Goal: Information Seeking & Learning: Learn about a topic

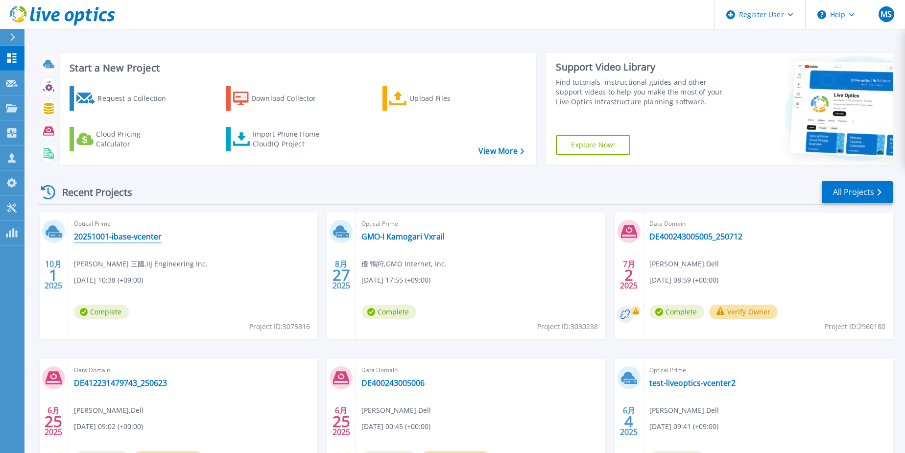
click at [141, 236] on link "20251001-ibase-vcenter" at bounding box center [118, 237] width 88 height 10
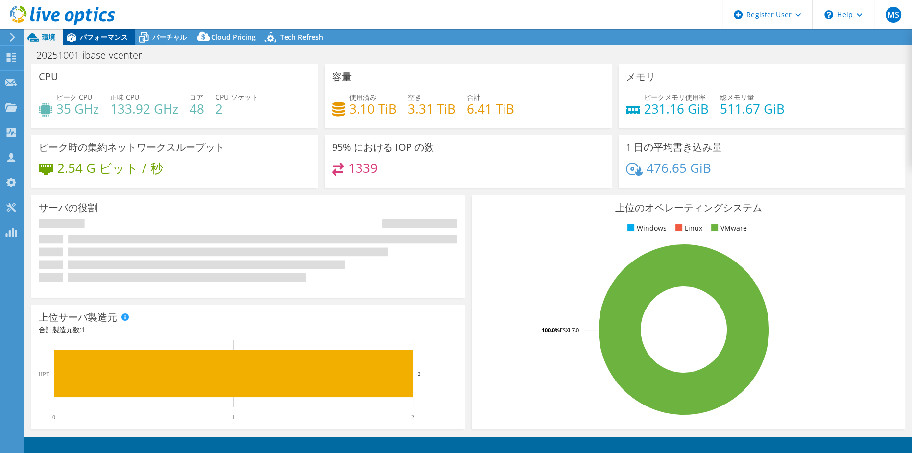
click at [110, 43] on div "パフォーマンス" at bounding box center [99, 37] width 72 height 16
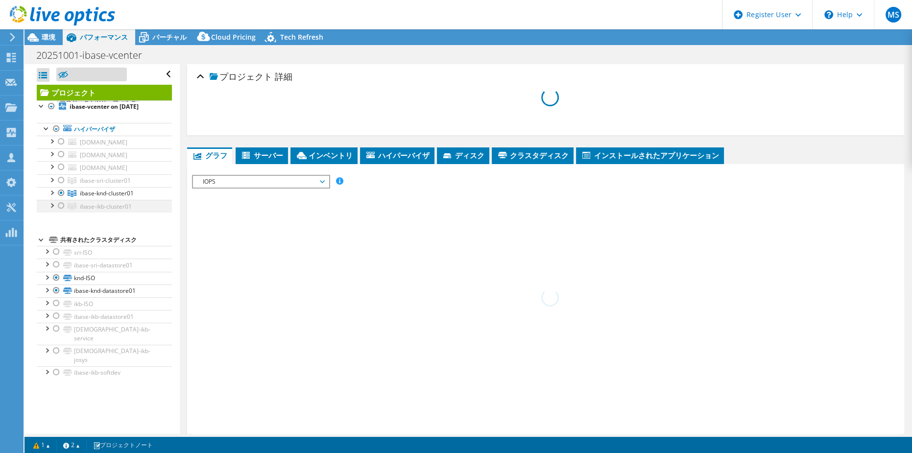
click at [51, 210] on div at bounding box center [52, 205] width 10 height 10
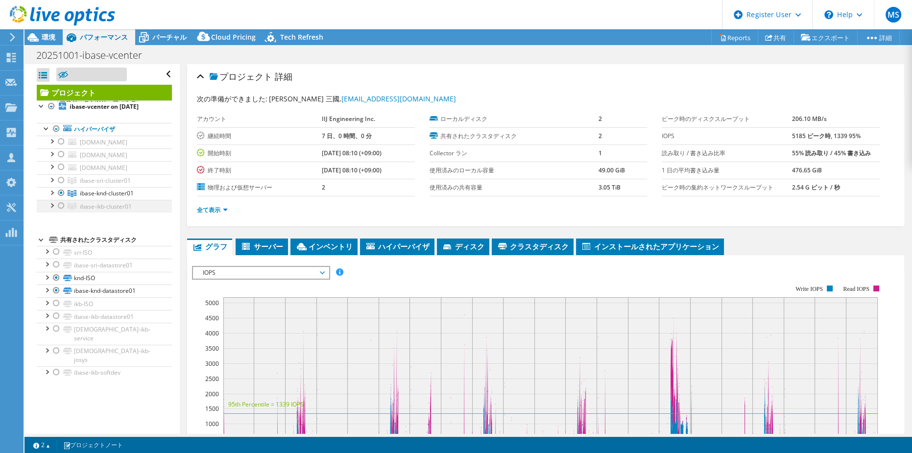
click at [53, 210] on div at bounding box center [52, 205] width 10 height 10
select select "[GEOGRAPHIC_DATA]"
select select "USD"
click at [52, 210] on div at bounding box center [52, 205] width 10 height 10
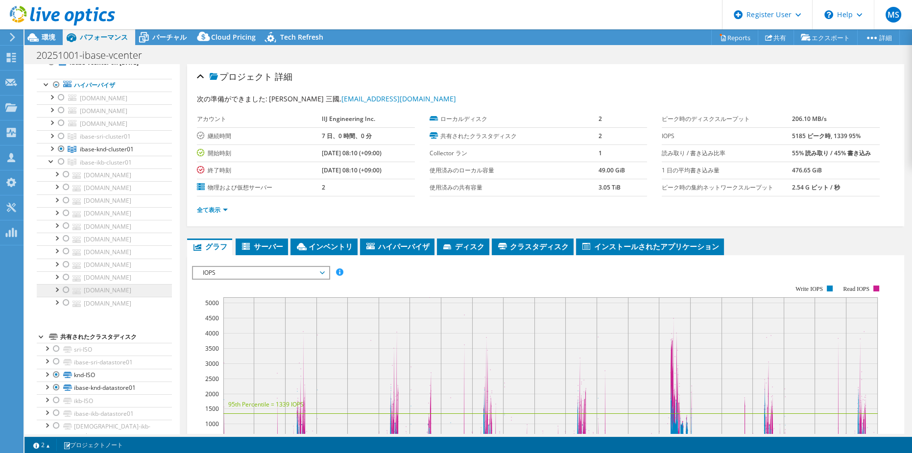
scroll to position [89, 0]
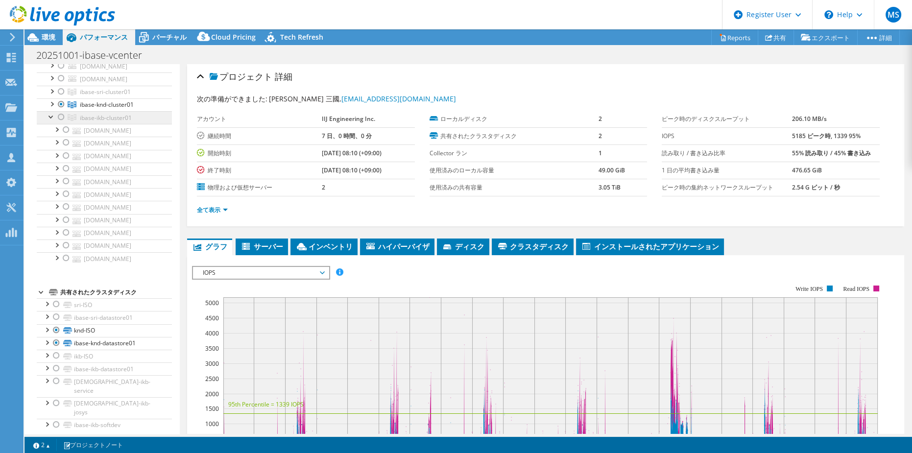
click at [89, 122] on span "ibase-ikb-cluster01" at bounding box center [106, 118] width 52 height 8
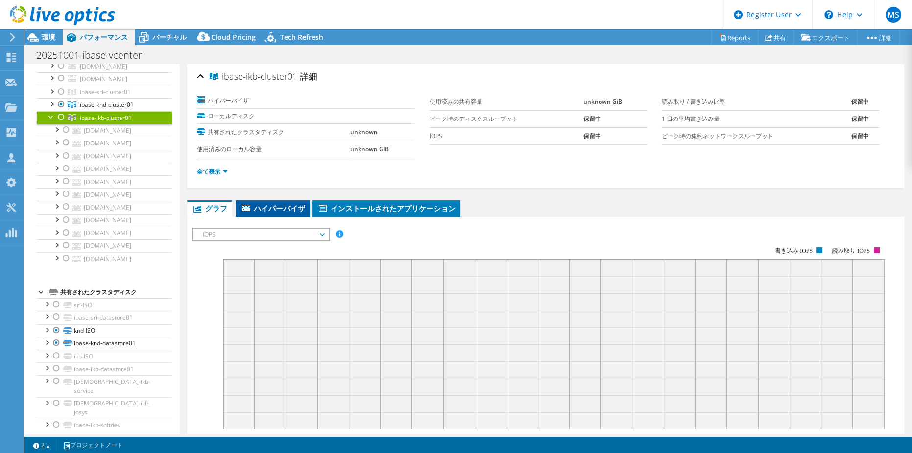
click at [244, 203] on span "ハイパーバイザ" at bounding box center [272, 208] width 65 height 10
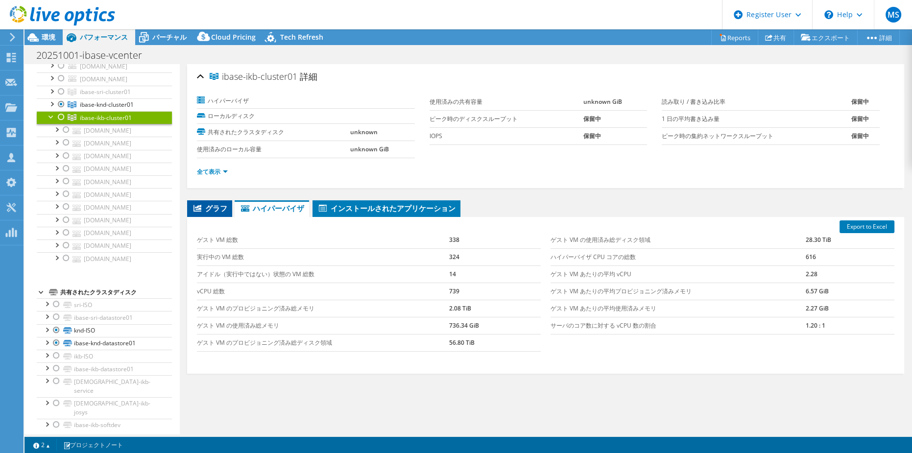
click at [214, 200] on li "グラフ" at bounding box center [209, 208] width 45 height 17
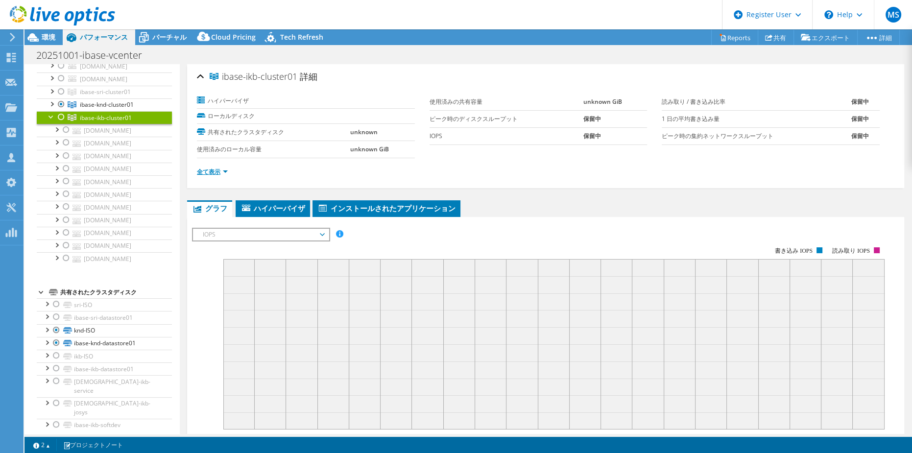
click at [213, 174] on link "全て表示" at bounding box center [212, 171] width 31 height 8
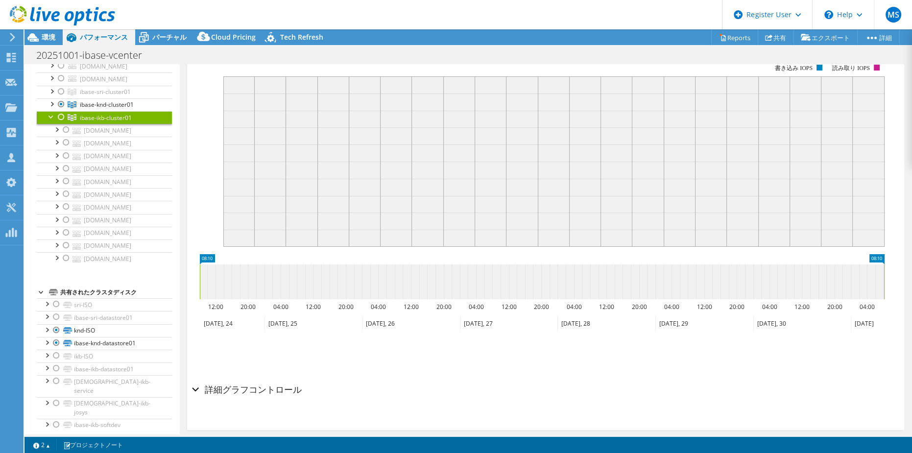
scroll to position [194, 0]
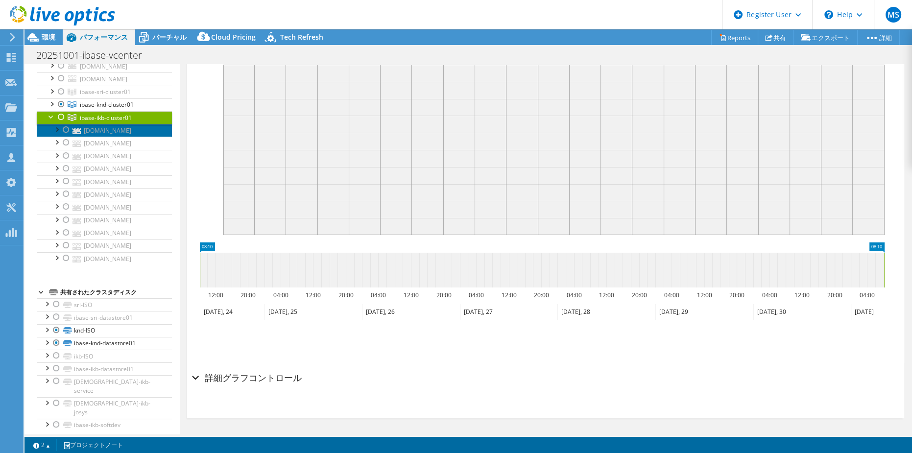
click at [114, 137] on link "[DOMAIN_NAME]" at bounding box center [104, 130] width 135 height 13
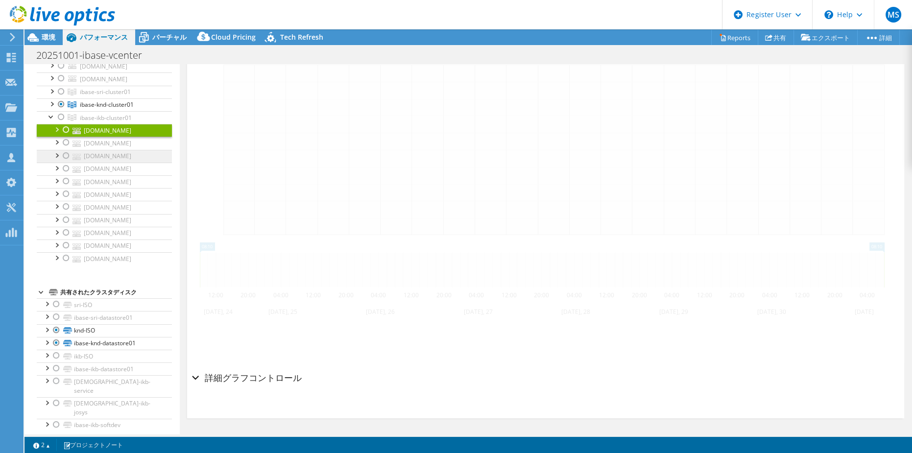
scroll to position [203, 0]
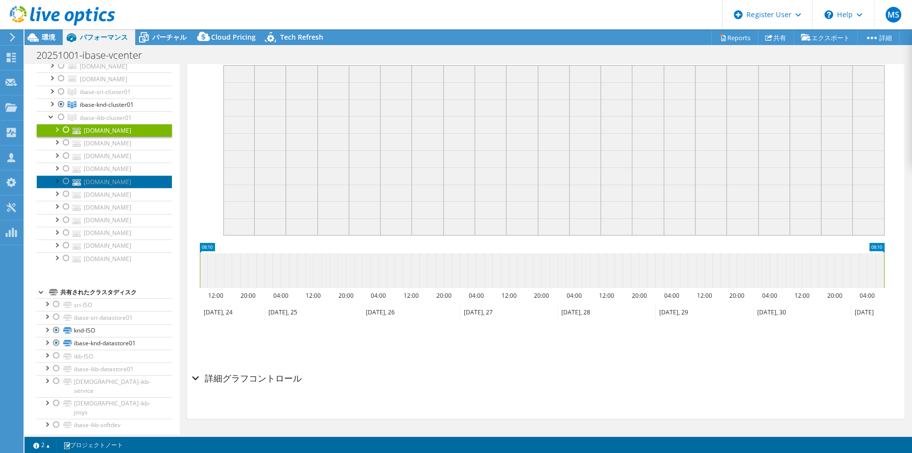
click at [126, 188] on link "[DOMAIN_NAME]" at bounding box center [104, 181] width 135 height 13
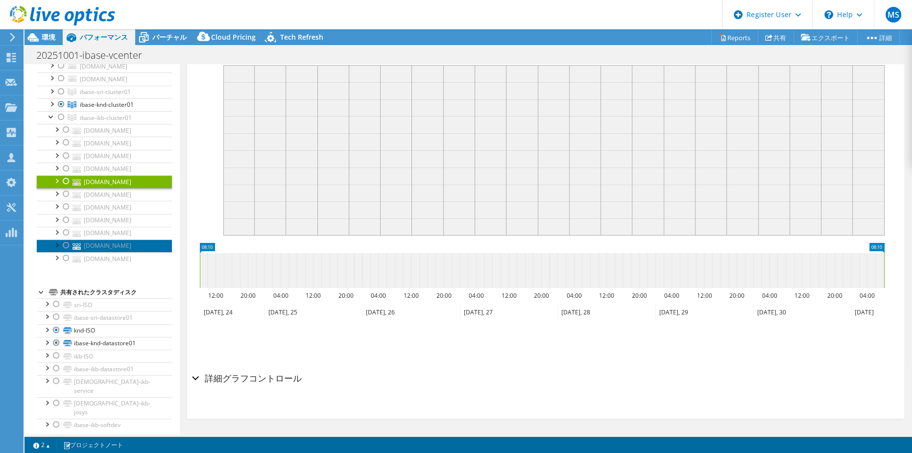
click at [129, 252] on link "[DOMAIN_NAME]" at bounding box center [104, 245] width 135 height 13
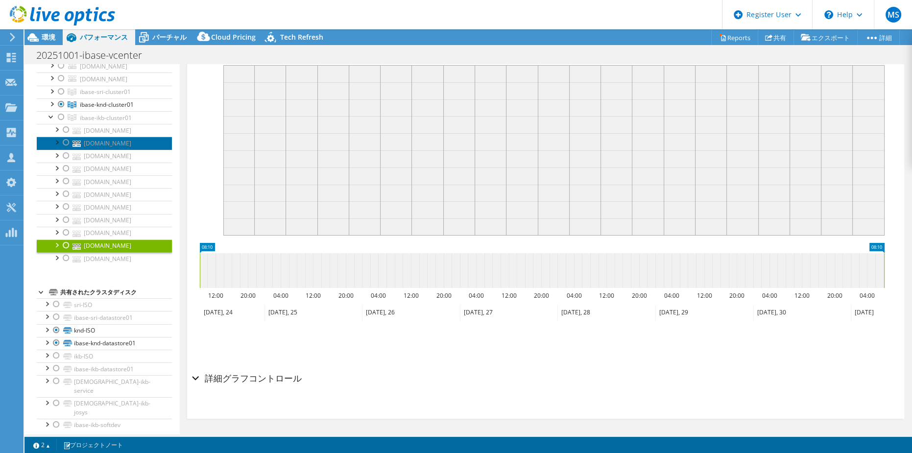
drag, startPoint x: 133, startPoint y: 178, endPoint x: 132, endPoint y: 184, distance: 6.4
click at [133, 149] on link "[DOMAIN_NAME]" at bounding box center [104, 143] width 135 height 13
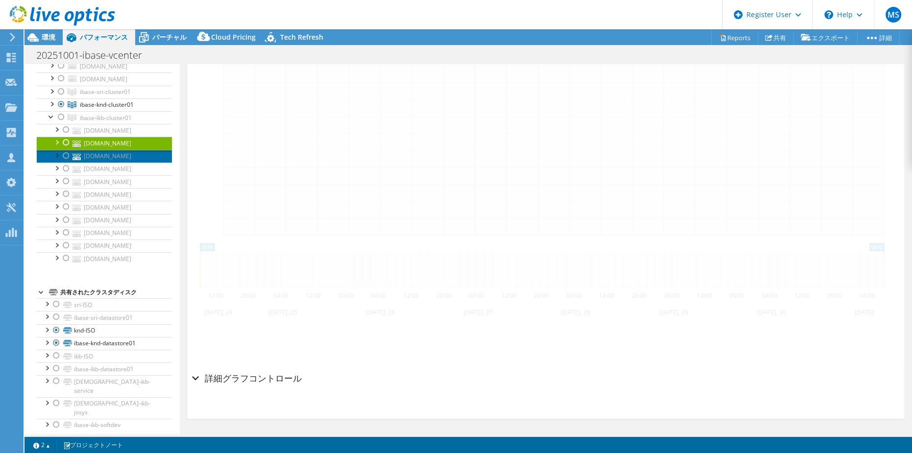
click at [130, 163] on link "[DOMAIN_NAME]" at bounding box center [104, 156] width 135 height 13
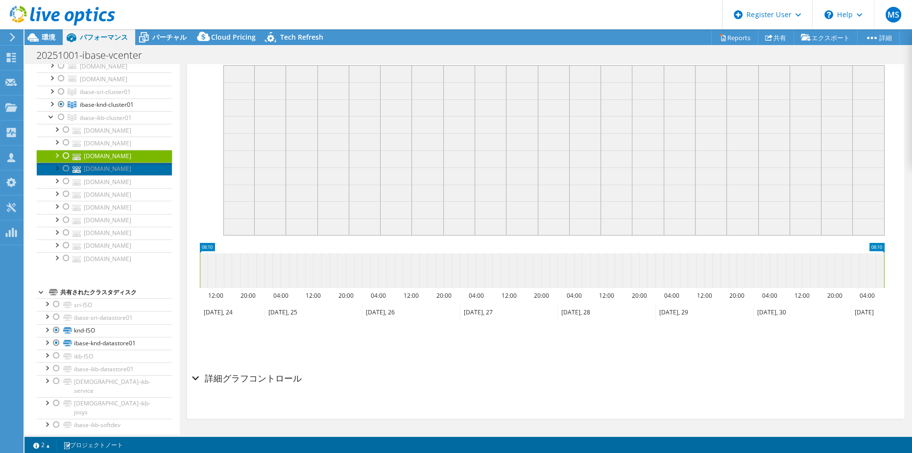
click at [132, 175] on link "[DOMAIN_NAME]" at bounding box center [104, 169] width 135 height 13
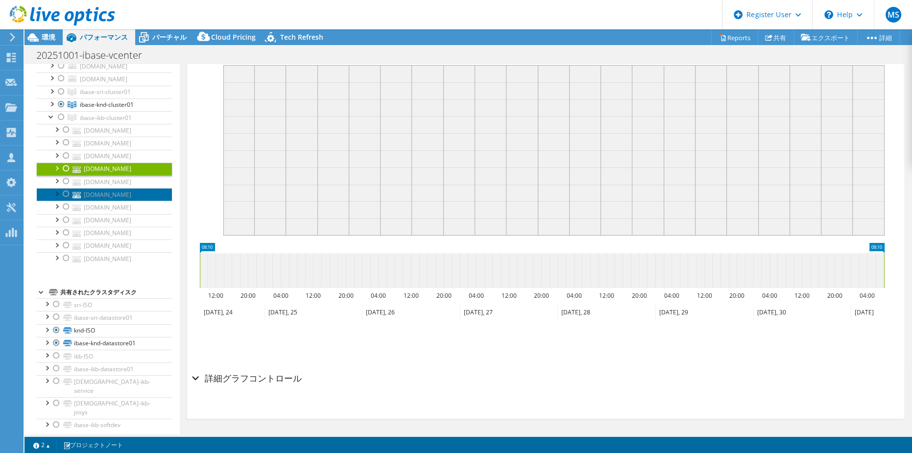
click at [130, 201] on link "[DOMAIN_NAME]" at bounding box center [104, 194] width 135 height 13
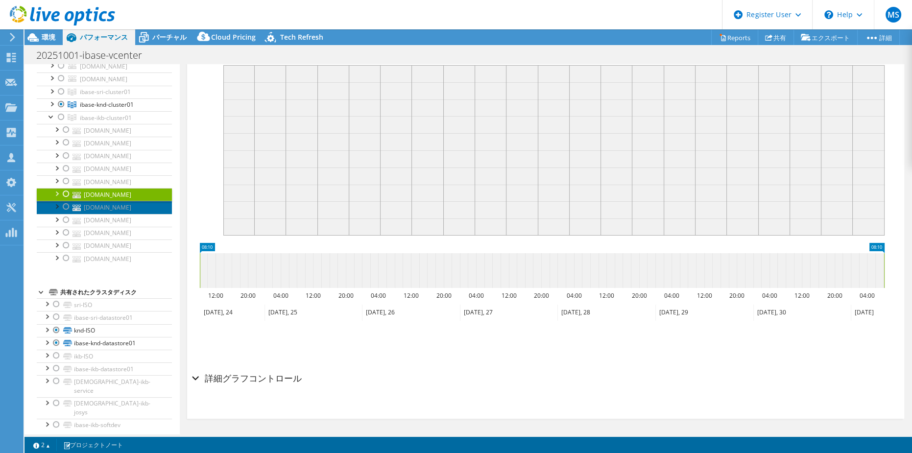
click at [133, 213] on link "[DOMAIN_NAME]" at bounding box center [104, 207] width 135 height 13
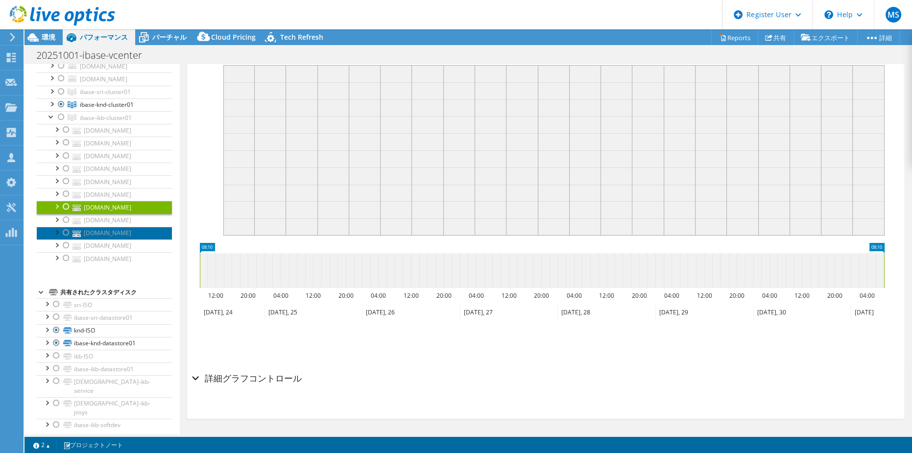
click at [135, 239] on link "[DOMAIN_NAME]" at bounding box center [104, 233] width 135 height 13
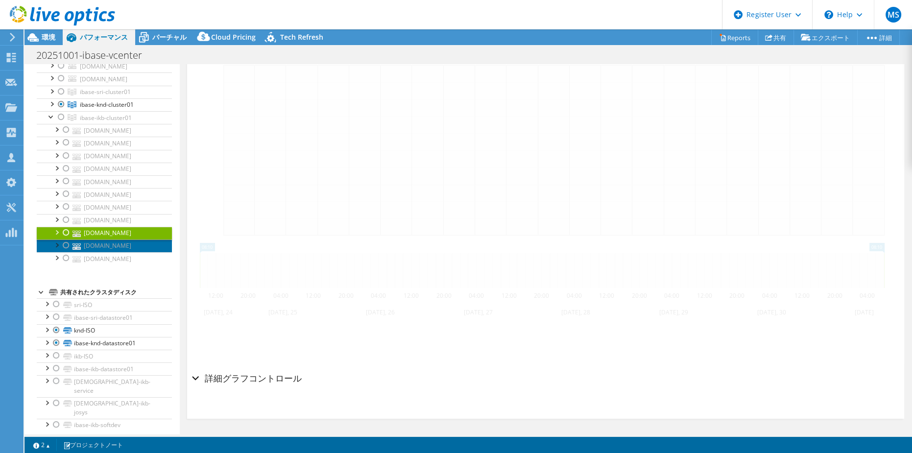
click at [137, 252] on link "[DOMAIN_NAME]" at bounding box center [104, 245] width 135 height 13
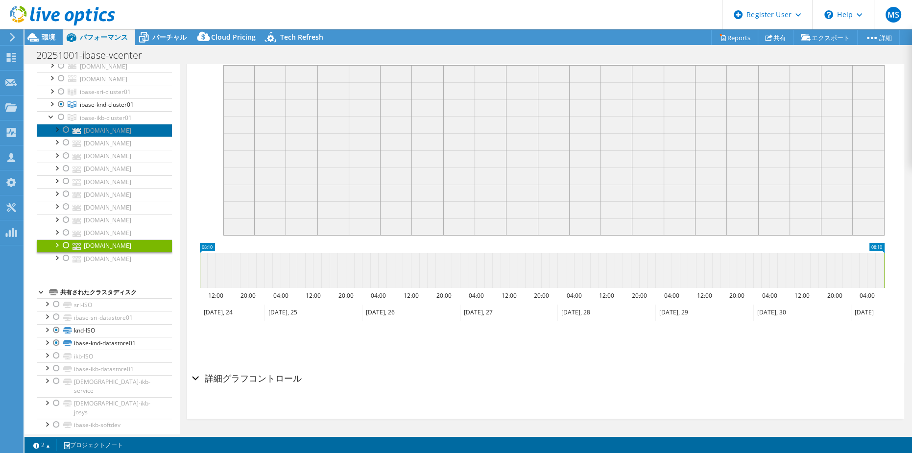
drag, startPoint x: 125, startPoint y: 153, endPoint x: 126, endPoint y: 159, distance: 5.5
click at [125, 137] on link "[DOMAIN_NAME]" at bounding box center [104, 130] width 135 height 13
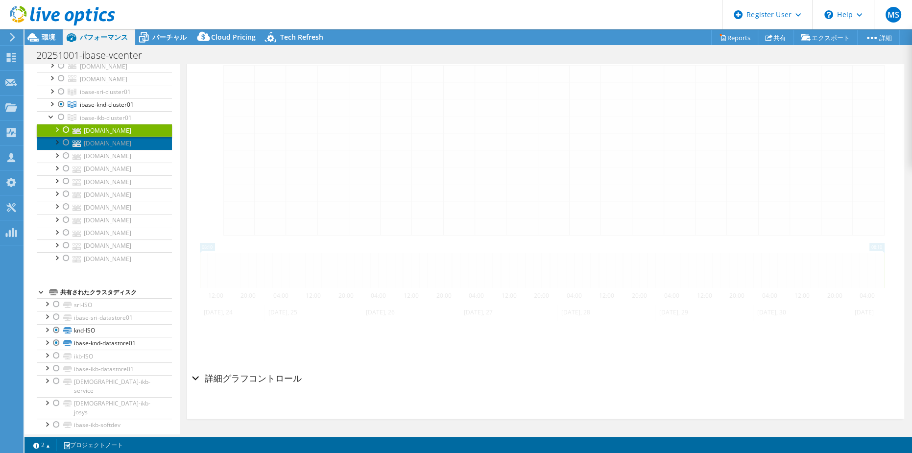
click at [125, 149] on link "[DOMAIN_NAME]" at bounding box center [104, 143] width 135 height 13
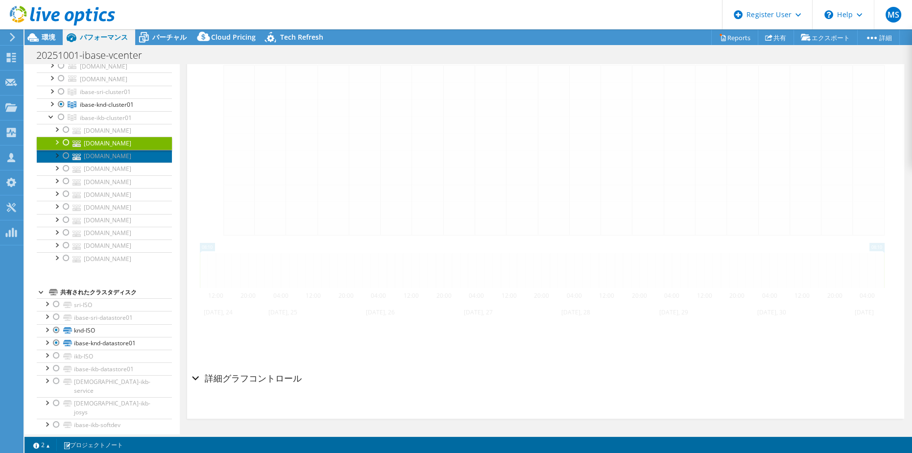
click at [122, 163] on link "[DOMAIN_NAME]" at bounding box center [104, 156] width 135 height 13
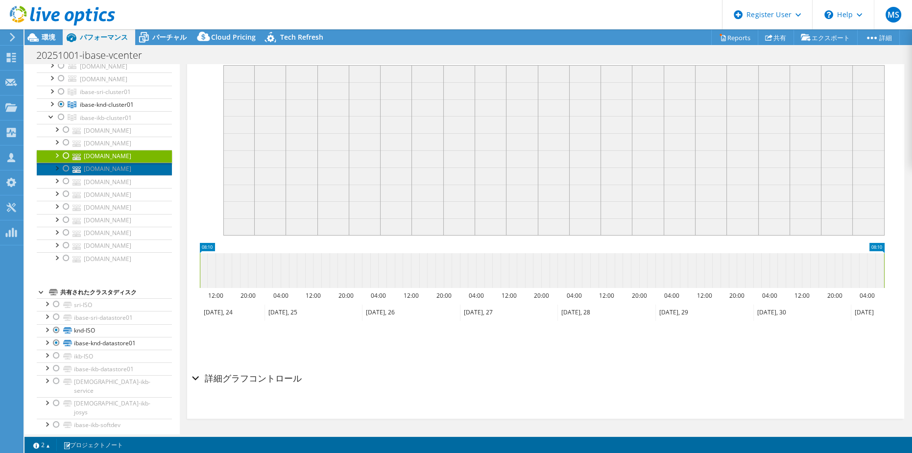
click at [123, 175] on link "[DOMAIN_NAME]" at bounding box center [104, 169] width 135 height 13
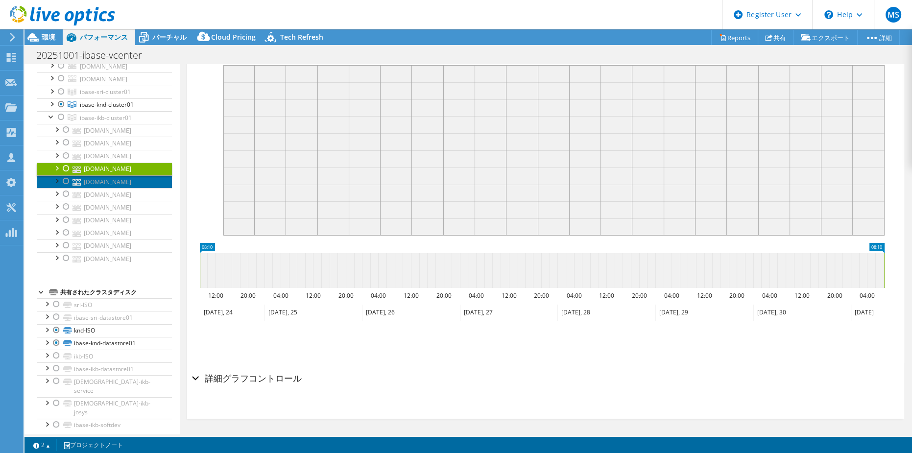
click at [126, 188] on link "[DOMAIN_NAME]" at bounding box center [104, 181] width 135 height 13
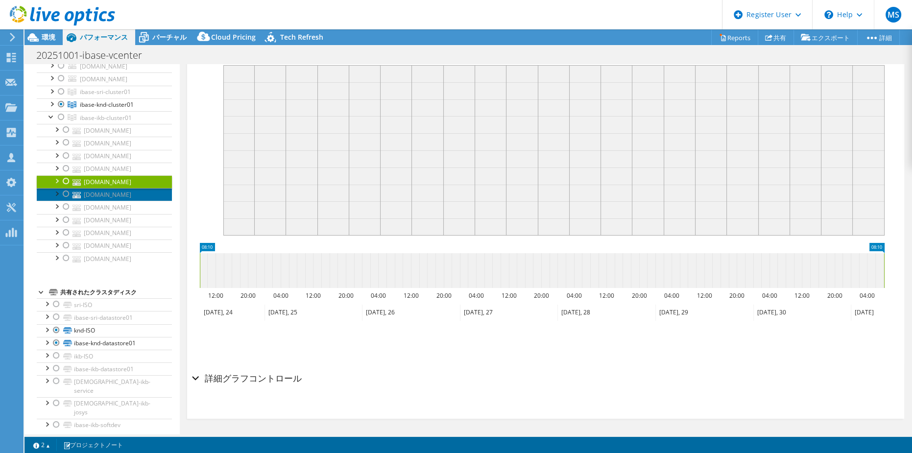
click at [128, 201] on link "[DOMAIN_NAME]" at bounding box center [104, 194] width 135 height 13
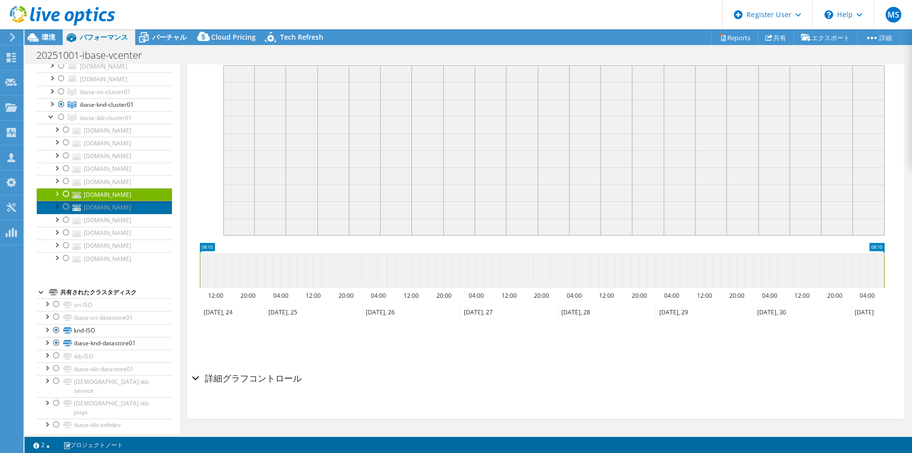
click at [132, 213] on link "[DOMAIN_NAME]" at bounding box center [104, 207] width 135 height 13
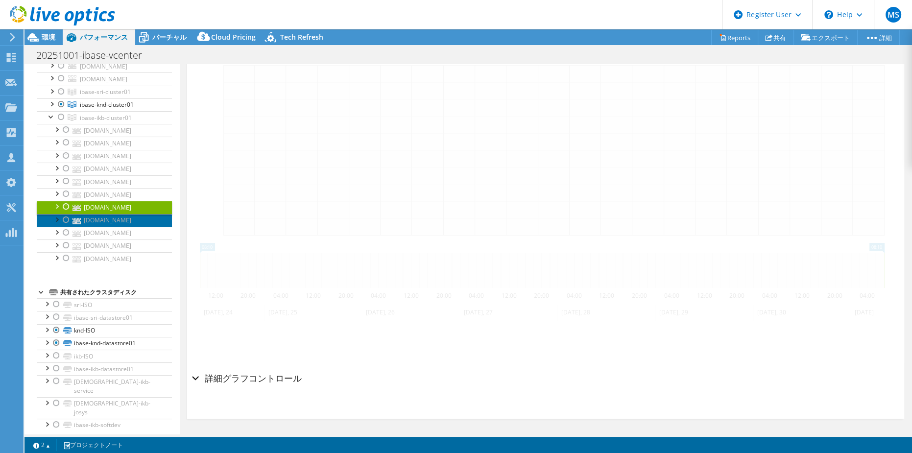
click at [133, 227] on link "[DOMAIN_NAME]" at bounding box center [104, 220] width 135 height 13
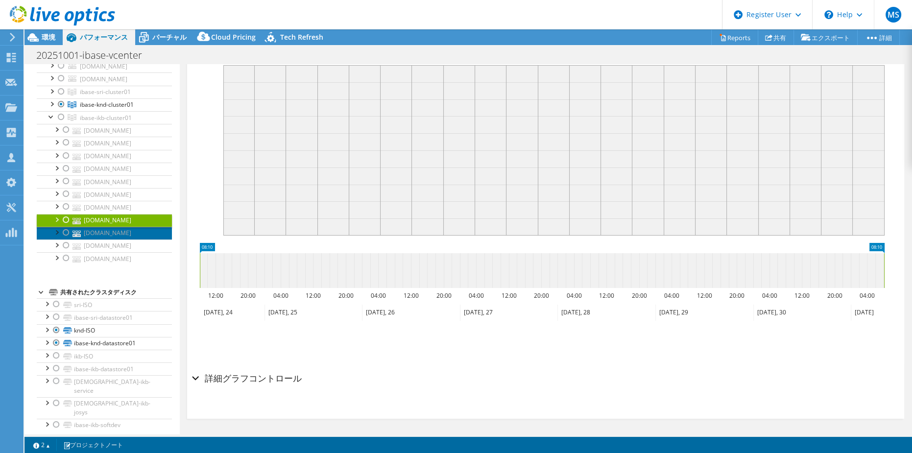
click at [133, 239] on link "[DOMAIN_NAME]" at bounding box center [104, 233] width 135 height 13
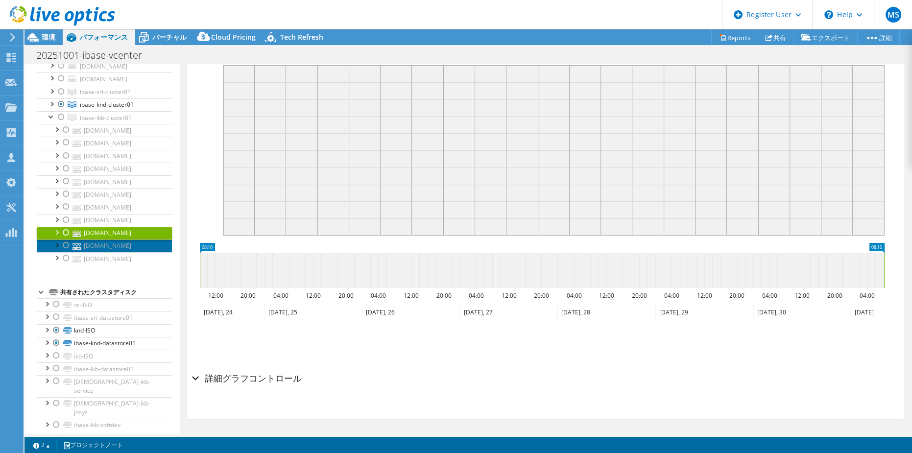
click at [133, 252] on link "[DOMAIN_NAME]" at bounding box center [104, 245] width 135 height 13
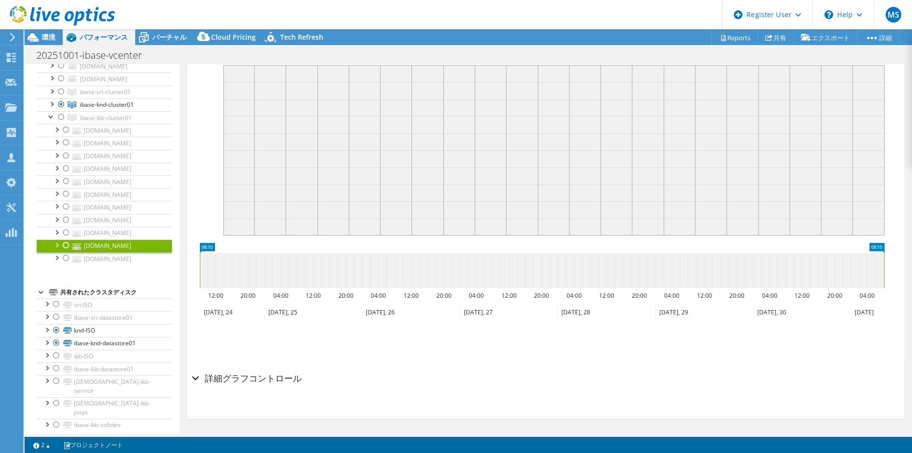
click at [129, 275] on ul "ハイパーバイザ [DOMAIN_NAME] aise-ike-esxi02_datastore01" at bounding box center [104, 149] width 135 height 250
click at [118, 265] on link "[DOMAIN_NAME]" at bounding box center [104, 258] width 135 height 13
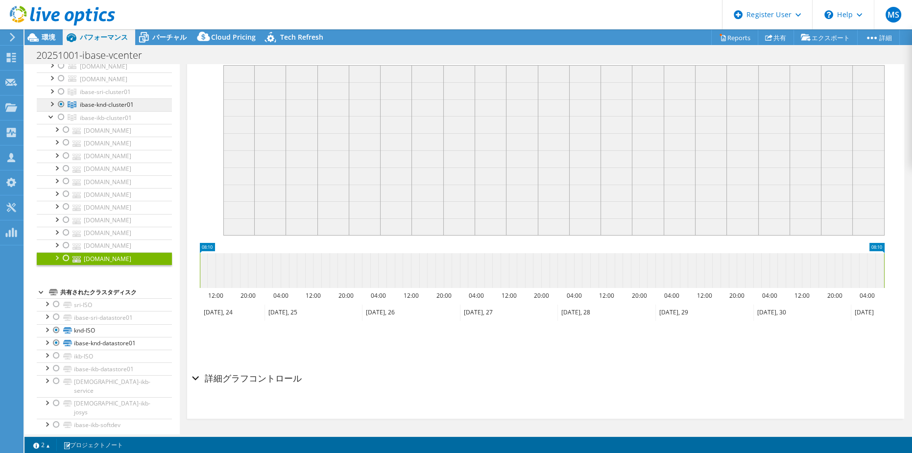
click at [140, 111] on link "ibase-knd-cluster01" at bounding box center [104, 104] width 135 height 13
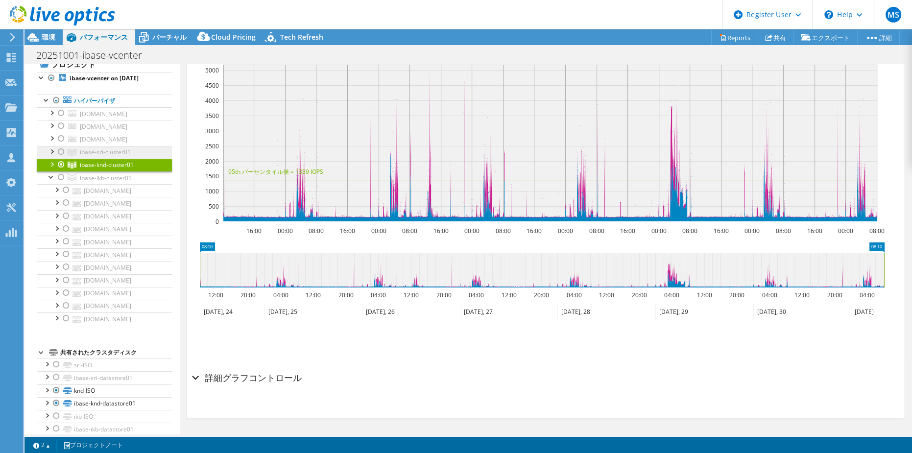
scroll to position [0, 0]
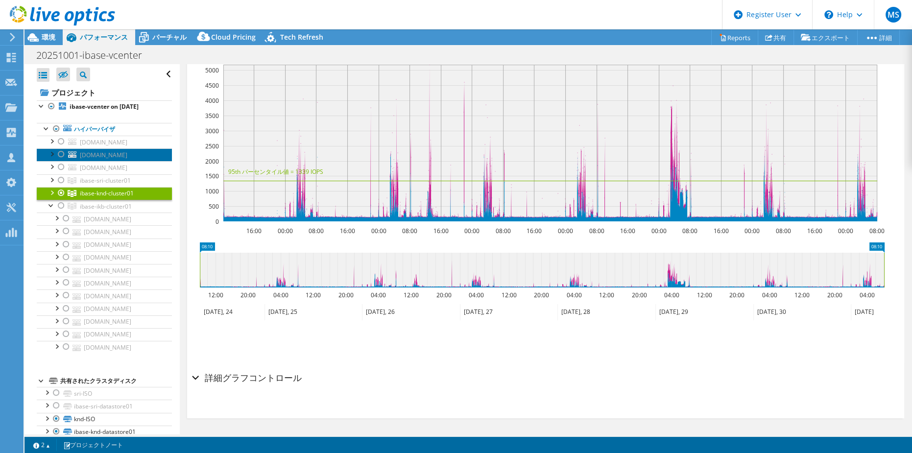
click at [110, 159] on span "[DOMAIN_NAME]" at bounding box center [103, 155] width 47 height 8
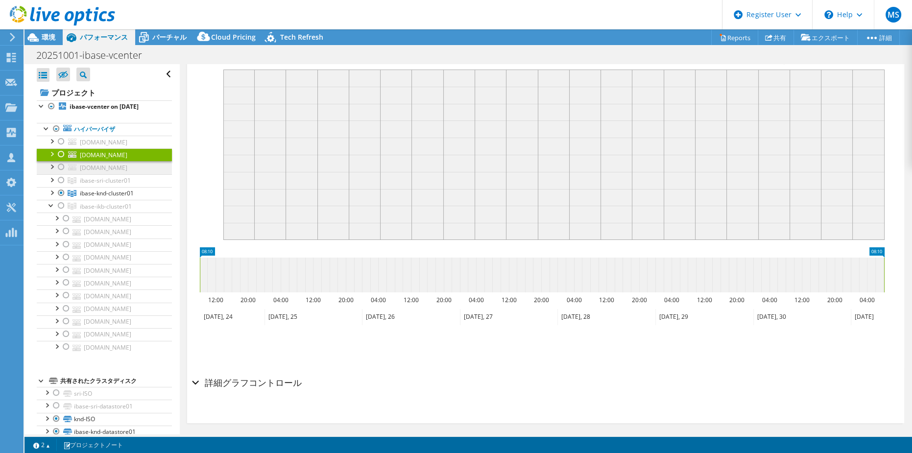
scroll to position [203, 0]
click at [51, 158] on div at bounding box center [52, 153] width 10 height 10
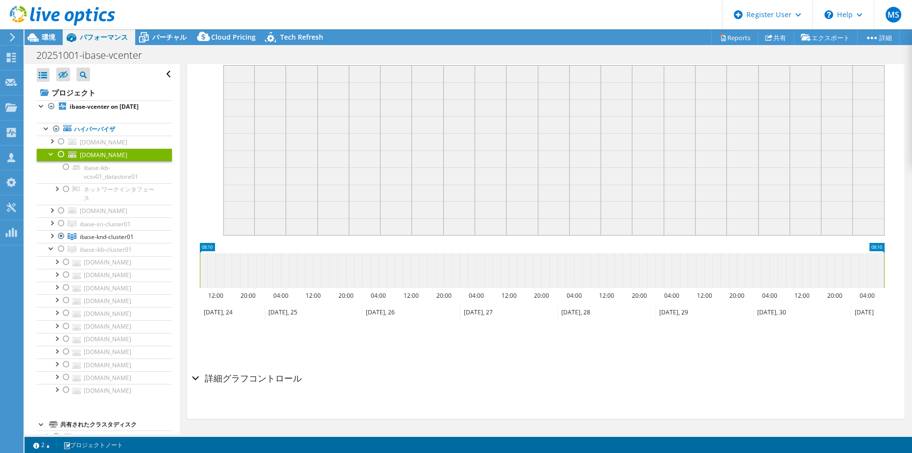
click at [94, 159] on span "[DOMAIN_NAME]" at bounding box center [103, 155] width 47 height 8
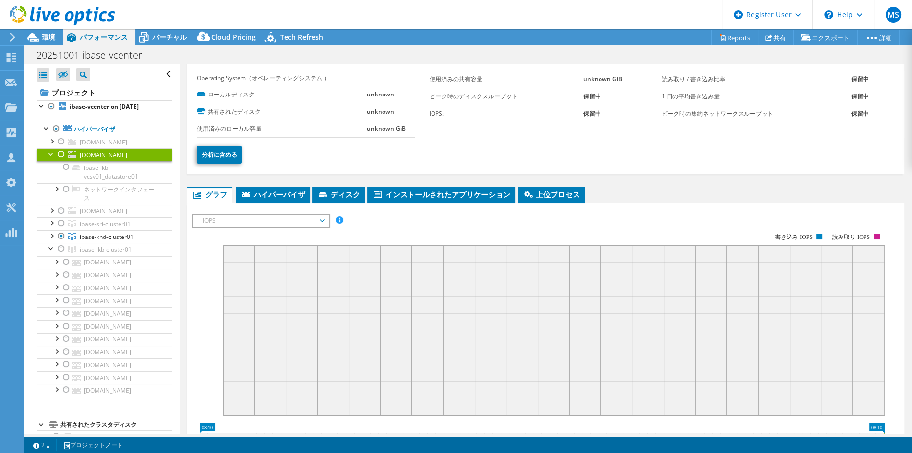
scroll to position [0, 0]
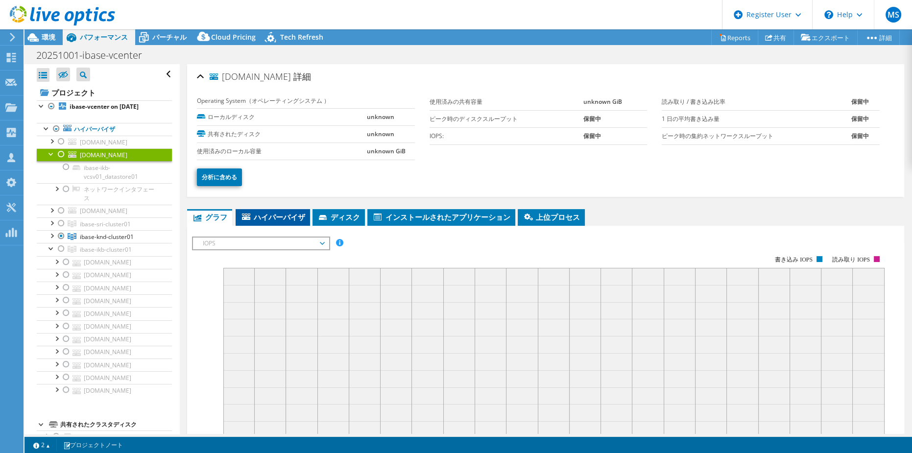
click at [260, 214] on span "ハイパーバイザ" at bounding box center [272, 217] width 65 height 10
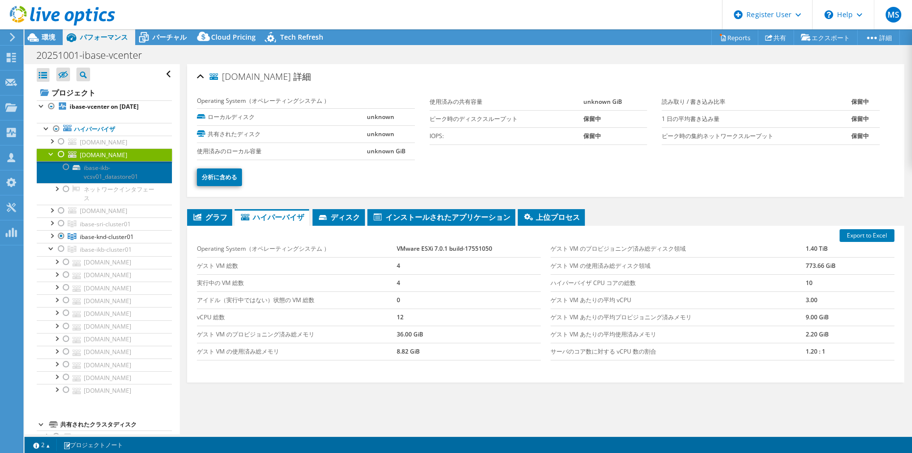
click at [84, 183] on link "ibase-ikb-vcsv01_datastore01" at bounding box center [104, 172] width 135 height 22
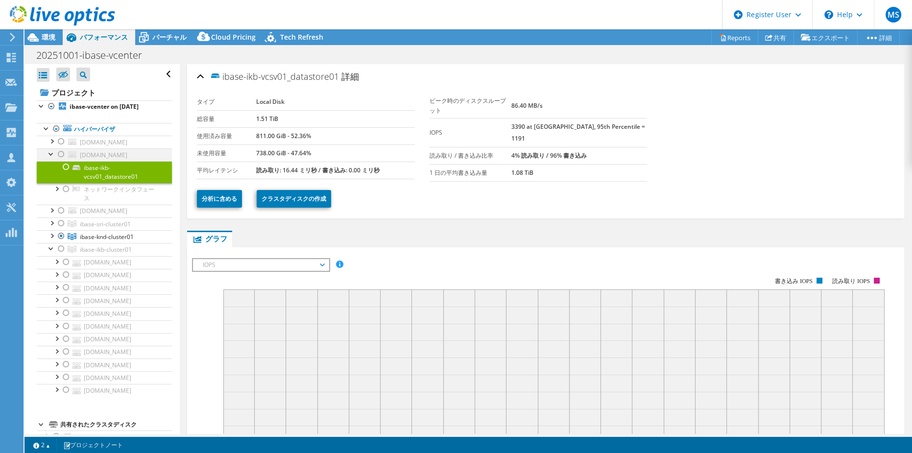
click at [61, 160] on div at bounding box center [61, 154] width 10 height 12
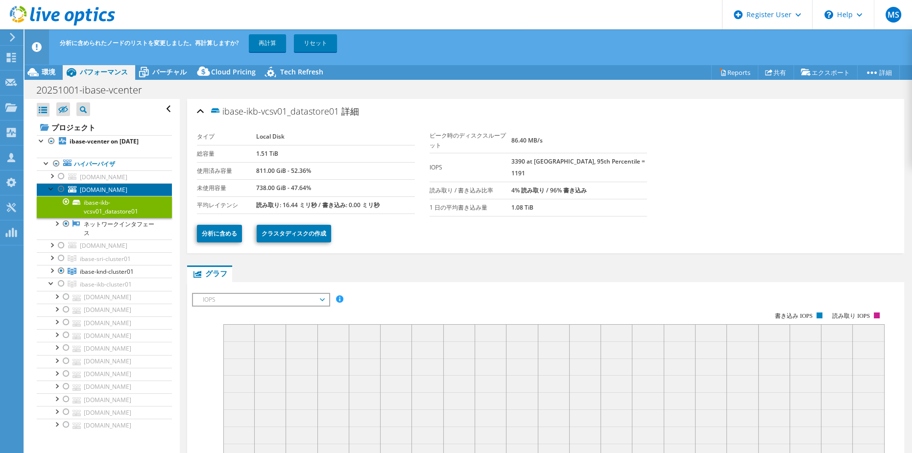
click at [86, 194] on span "[DOMAIN_NAME]" at bounding box center [103, 190] width 47 height 8
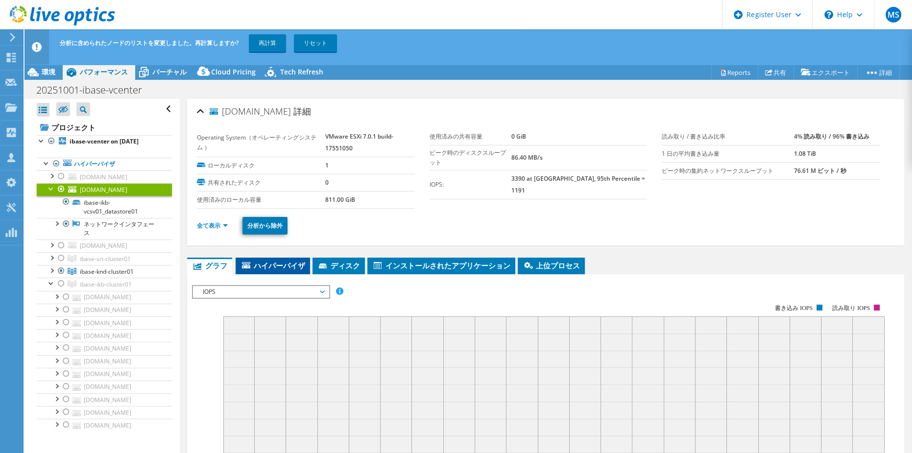
click at [303, 261] on span "ハイパーバイザ" at bounding box center [272, 265] width 65 height 10
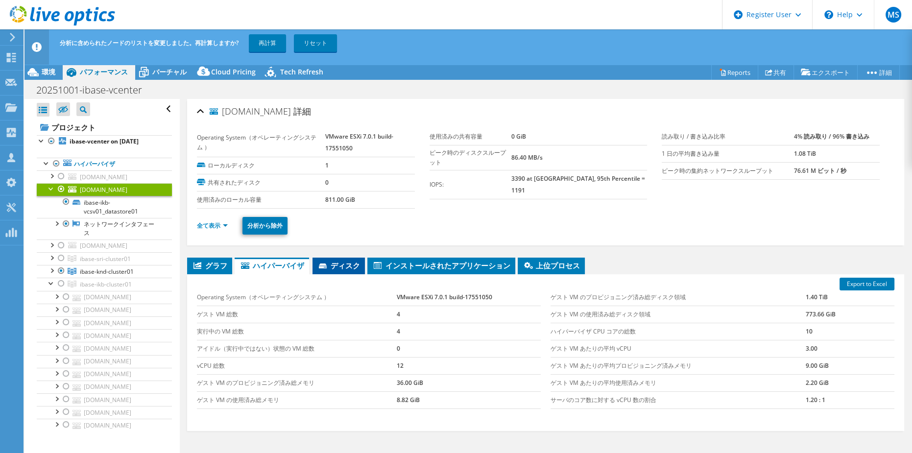
click at [330, 268] on span "ディスク" at bounding box center [338, 265] width 43 height 10
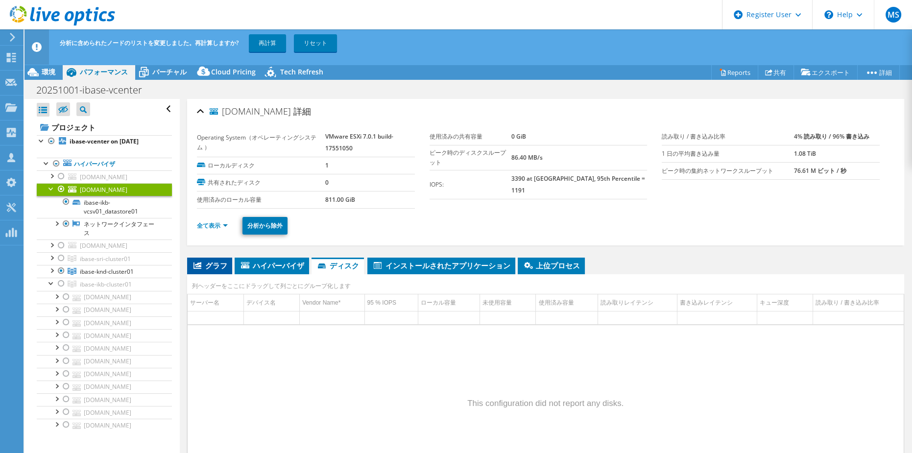
click at [230, 270] on li "グラフ" at bounding box center [209, 266] width 45 height 17
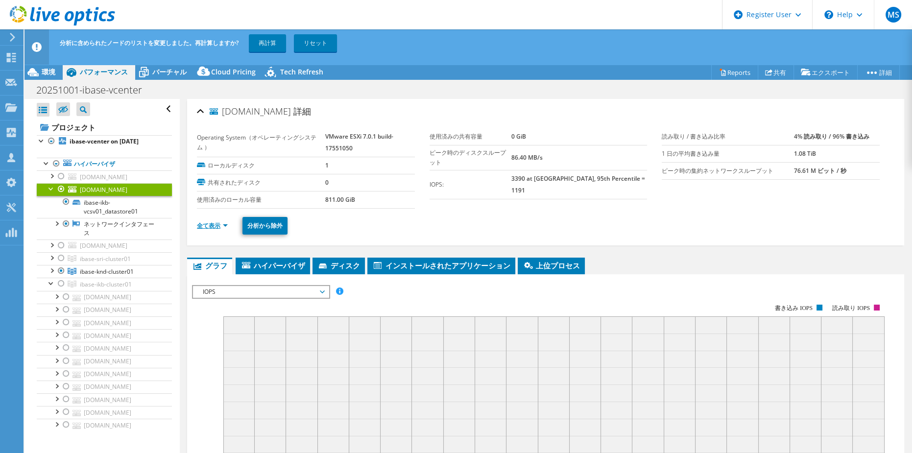
click at [224, 224] on link "全て表示" at bounding box center [212, 225] width 31 height 8
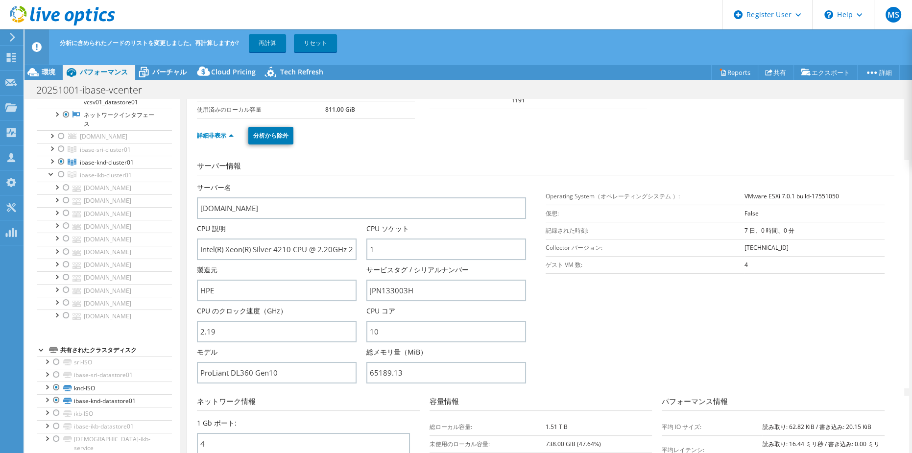
scroll to position [87, 0]
